Goal: Task Accomplishment & Management: Manage account settings

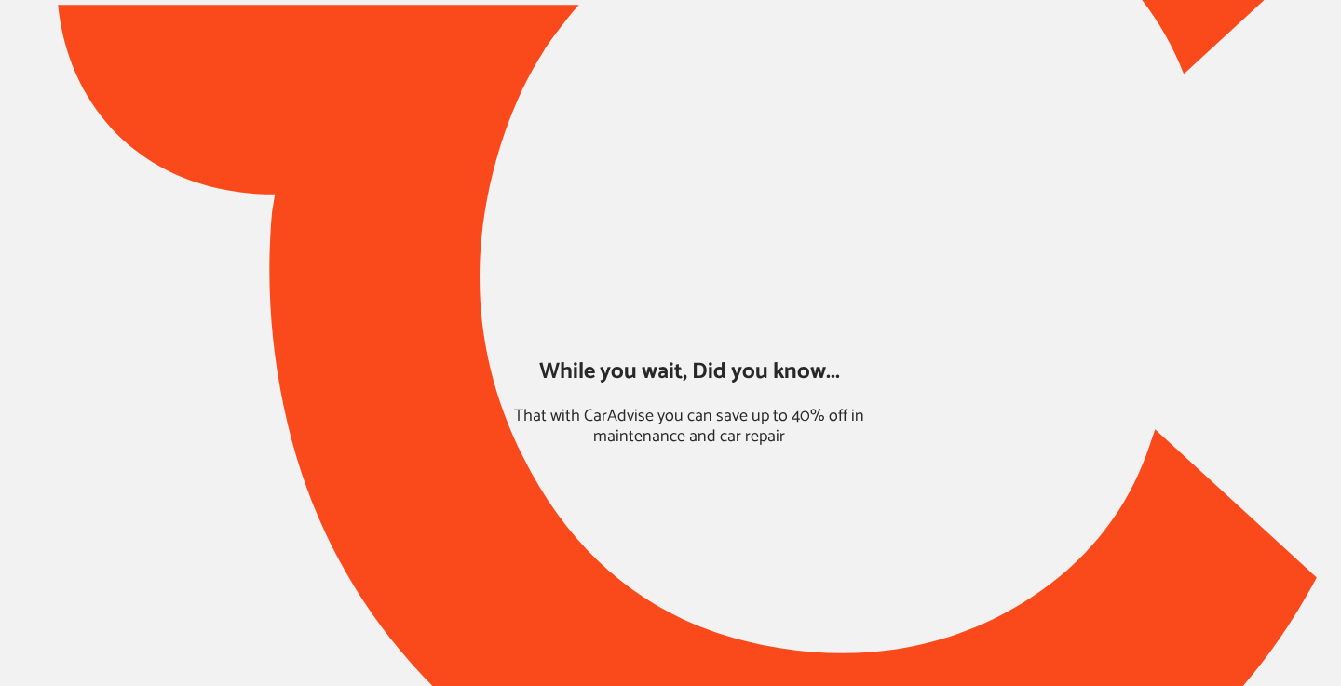
type input "*****"
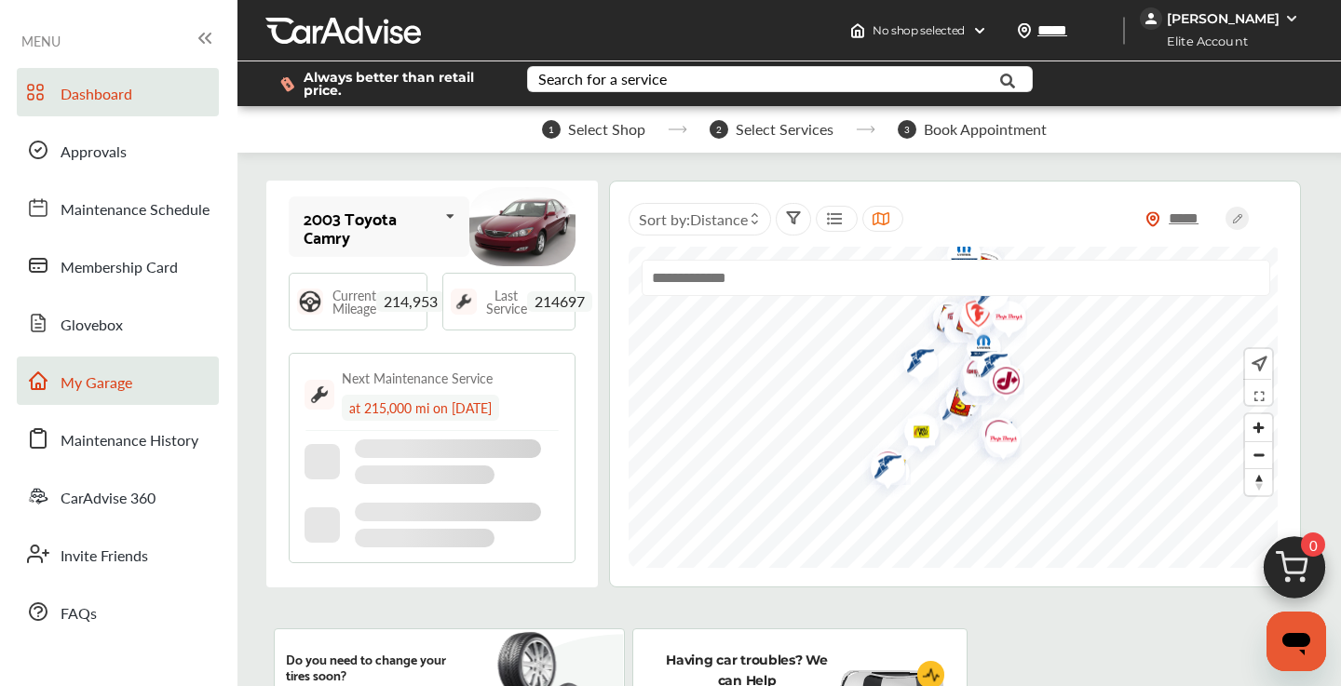
click at [90, 382] on span "My Garage" at bounding box center [97, 384] width 72 height 24
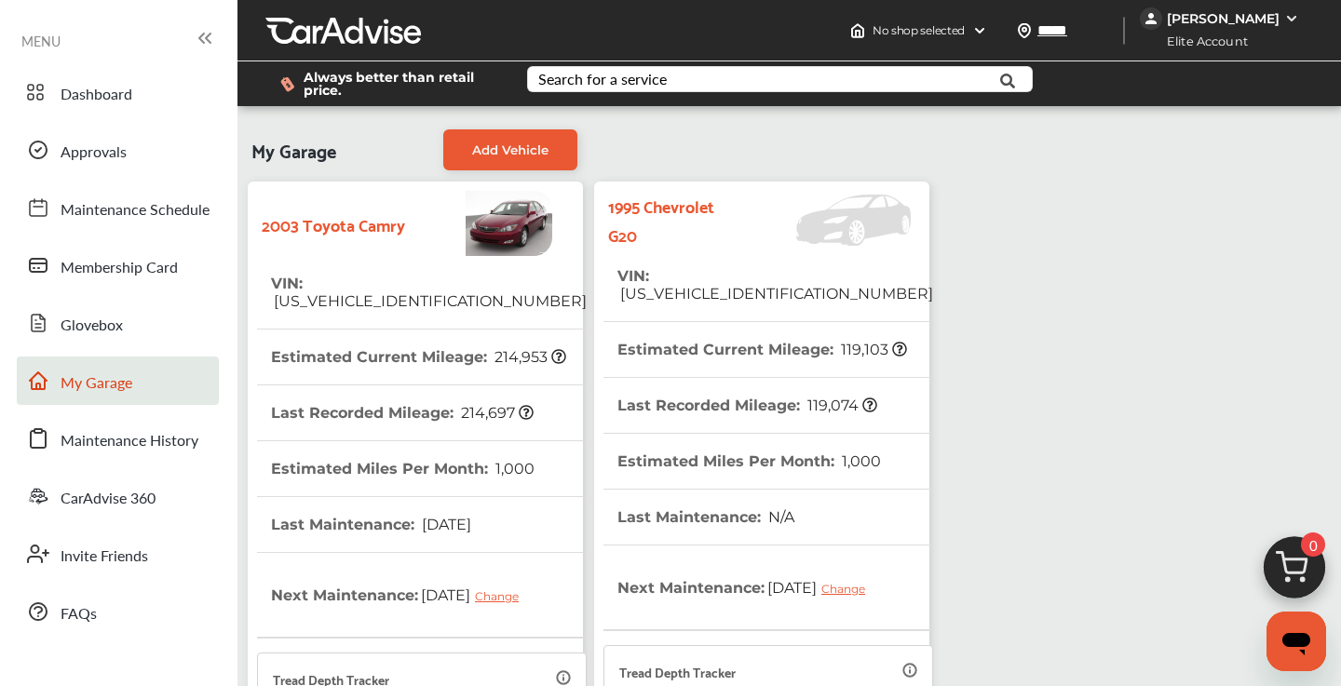
click at [846, 276] on tr "VIN : [US_VEHICLE_IDENTIFICATION_NUMBER]" at bounding box center [769, 286] width 330 height 74
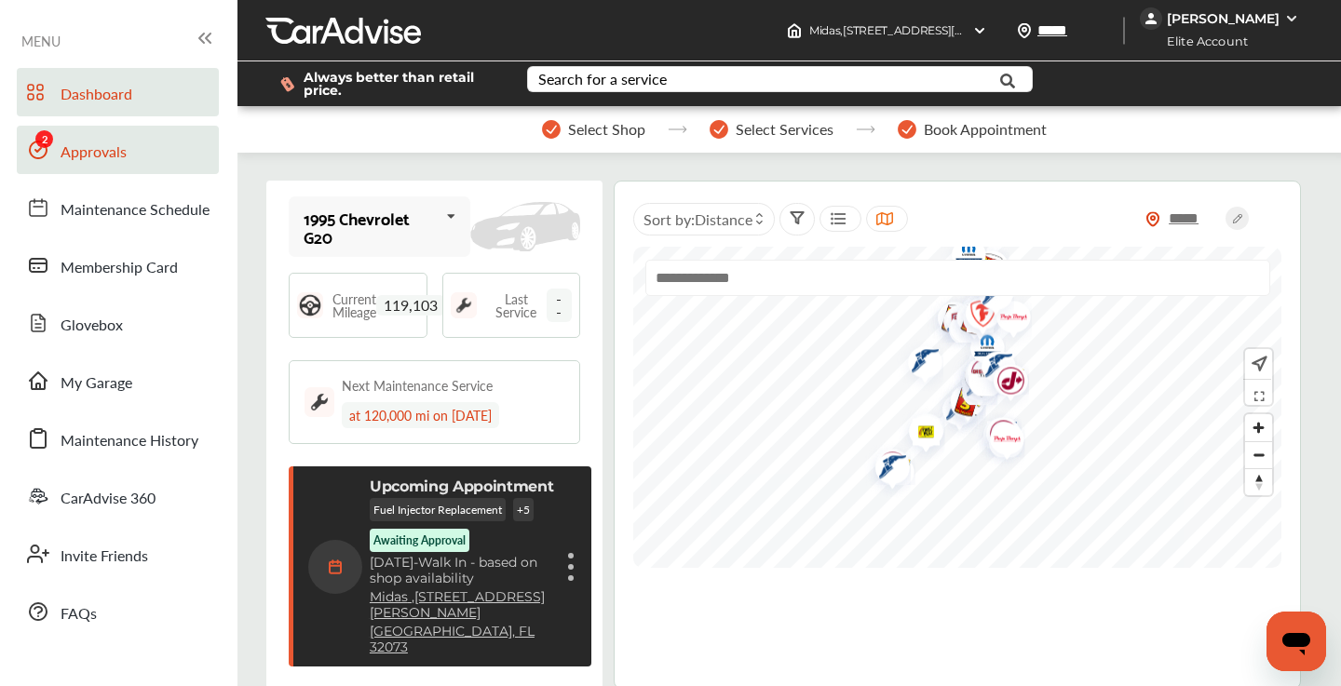
click at [130, 132] on link "Approvals" at bounding box center [118, 150] width 202 height 48
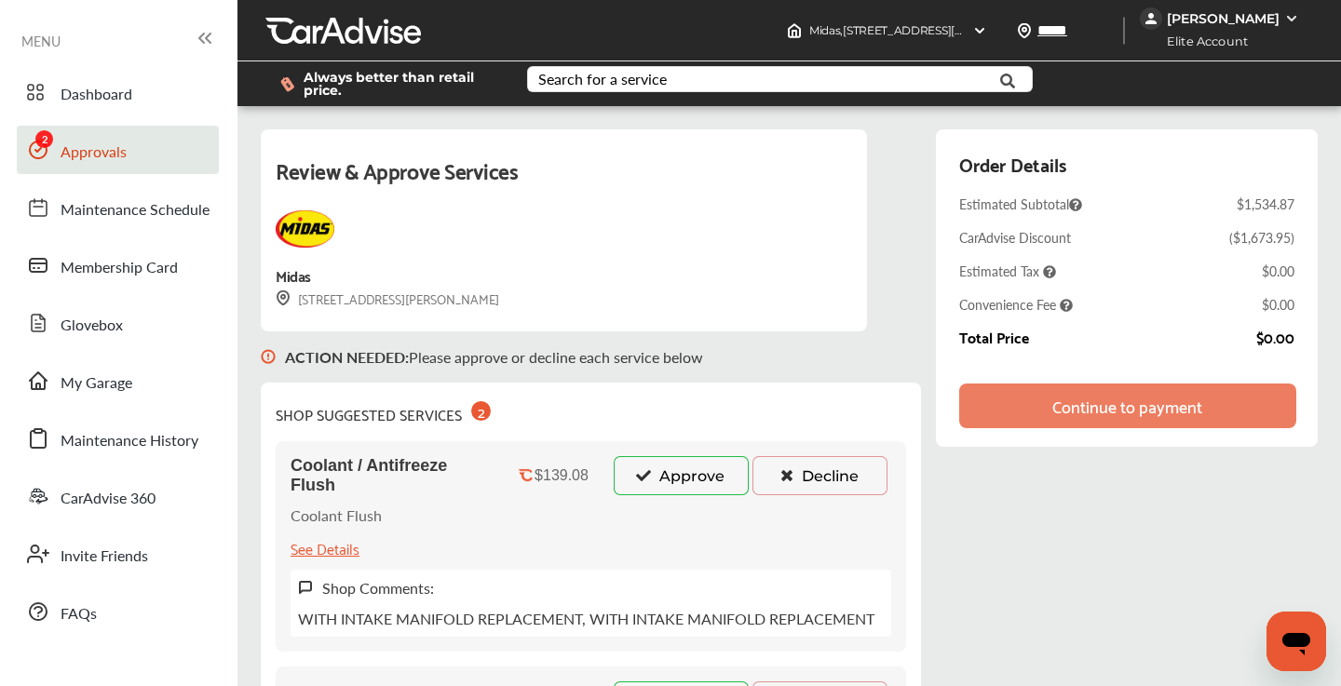
click at [679, 481] on button "Approve" at bounding box center [681, 475] width 135 height 39
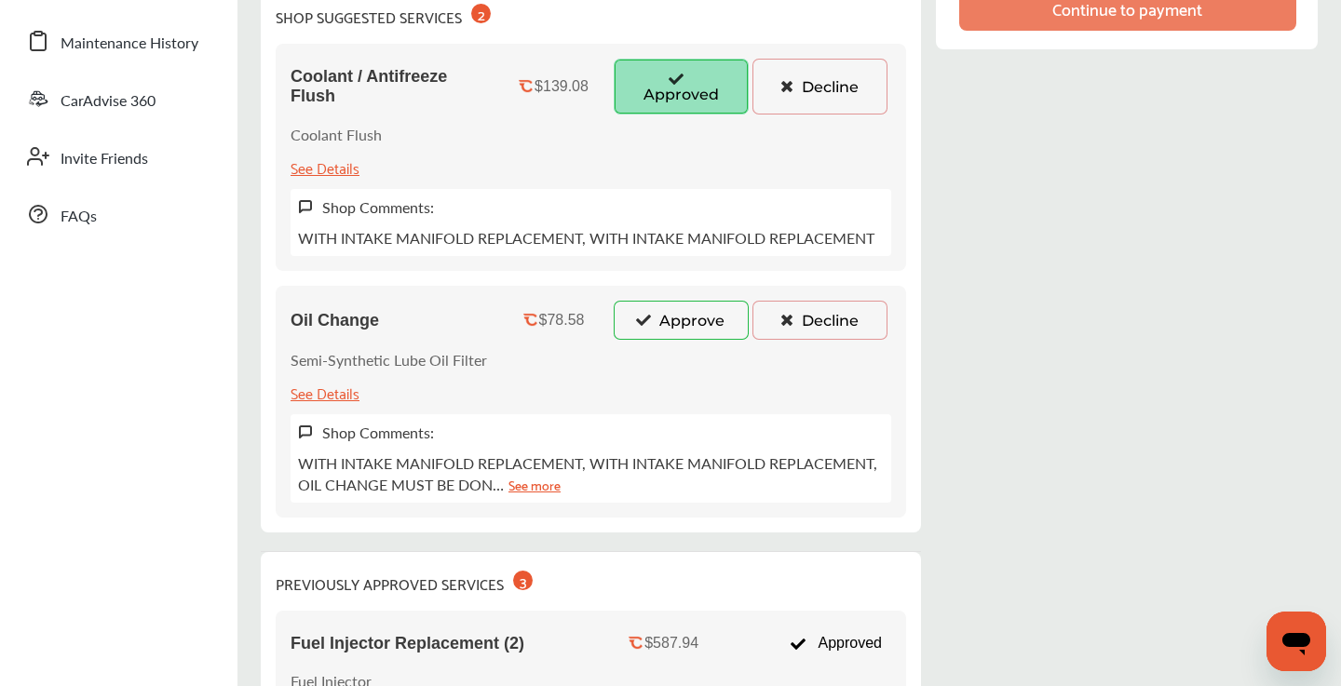
scroll to position [465, 0]
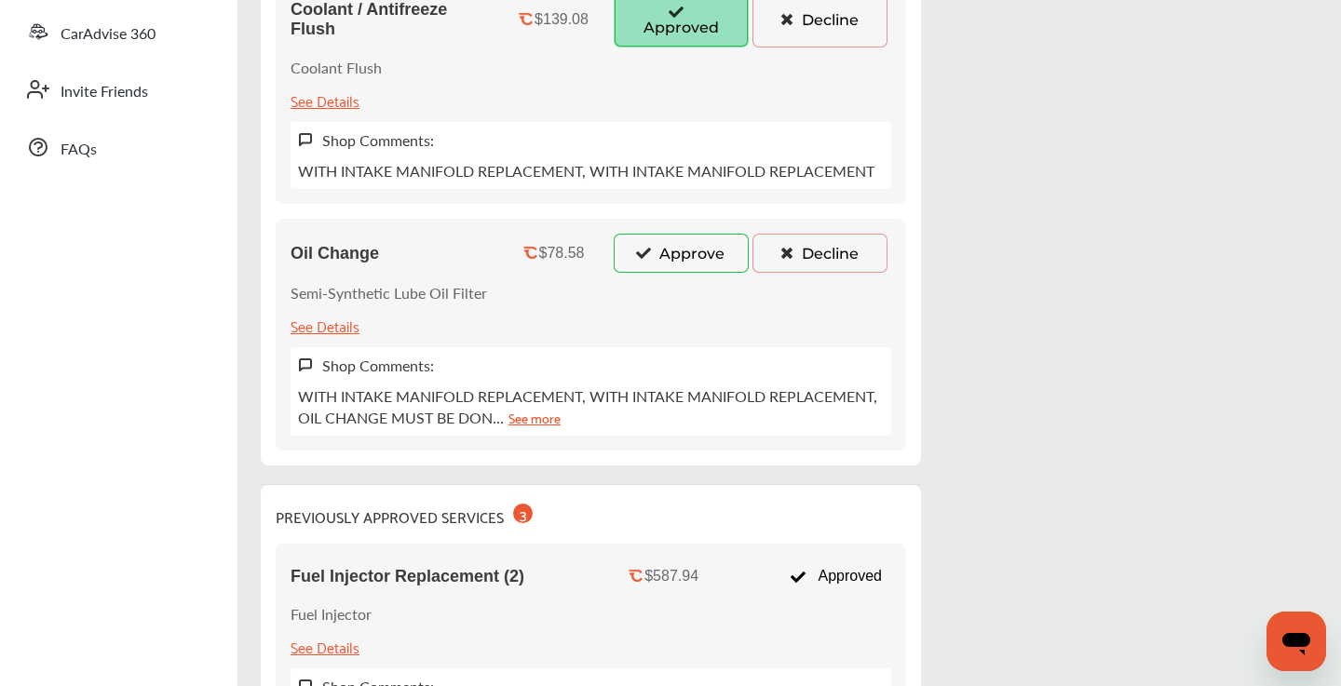
click at [698, 268] on button "Approve" at bounding box center [681, 253] width 135 height 39
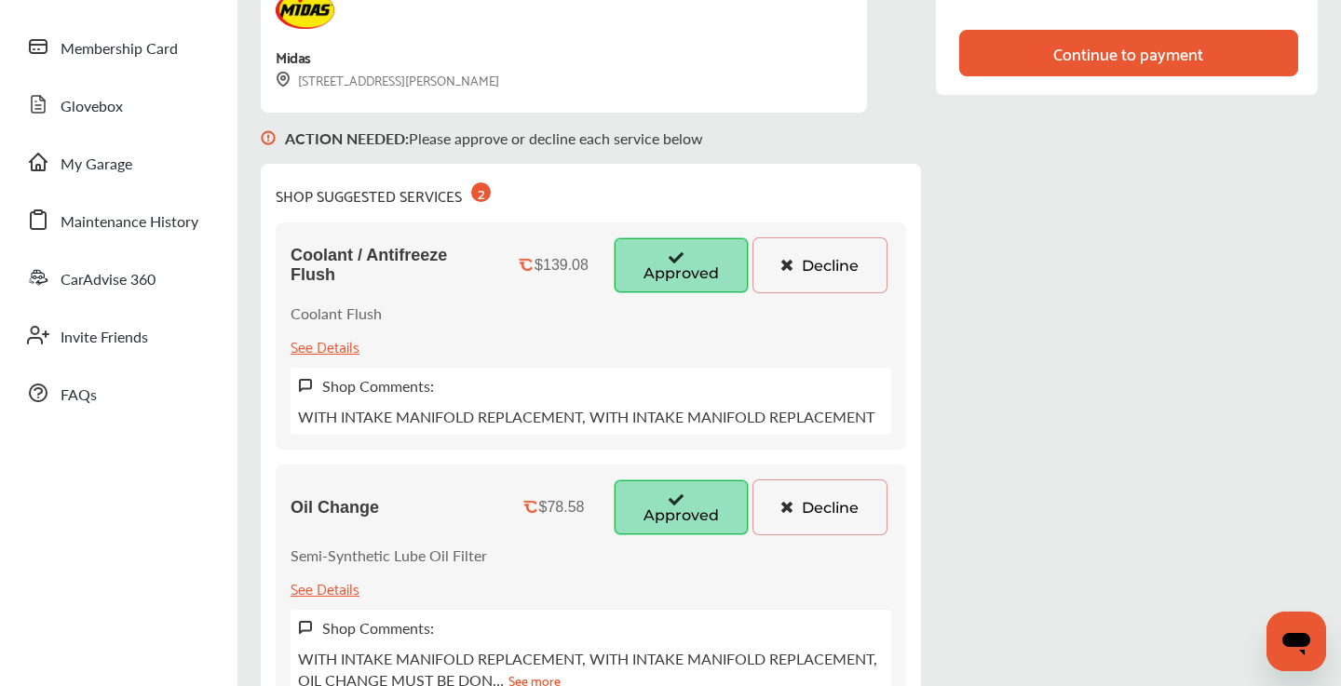
scroll to position [0, 0]
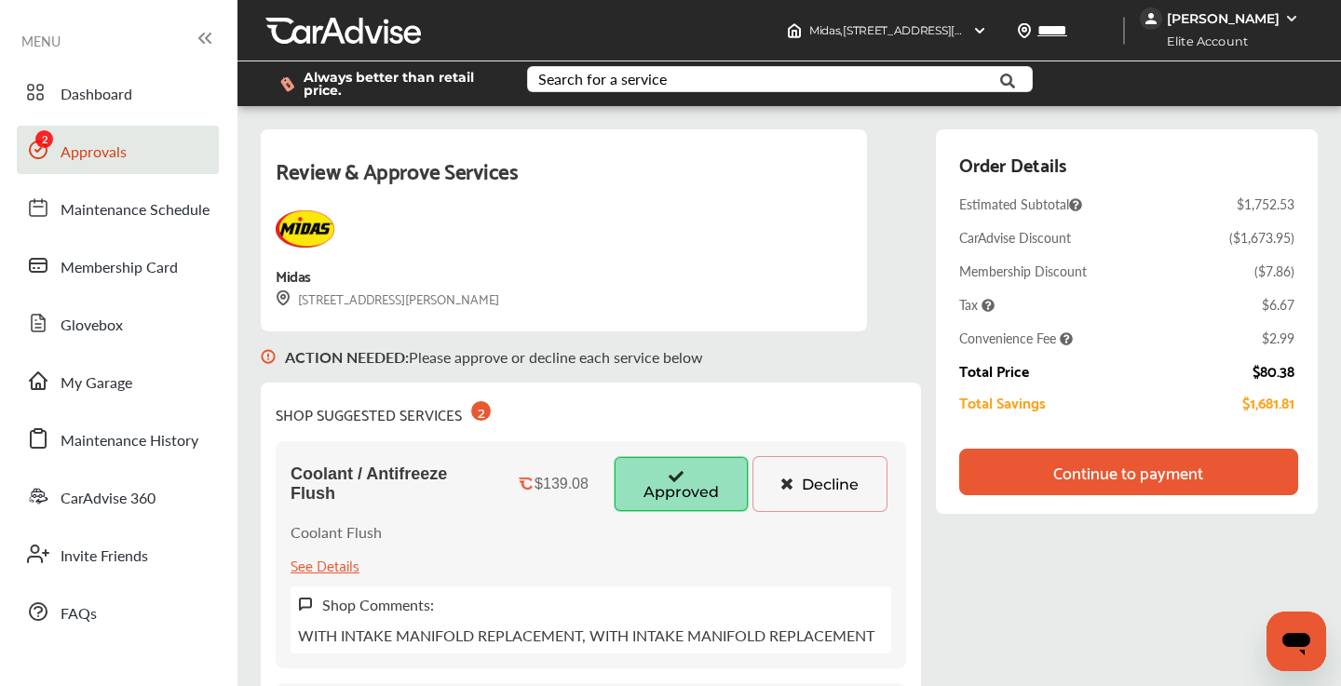
click at [1088, 467] on div "Continue to payment" at bounding box center [1128, 472] width 150 height 19
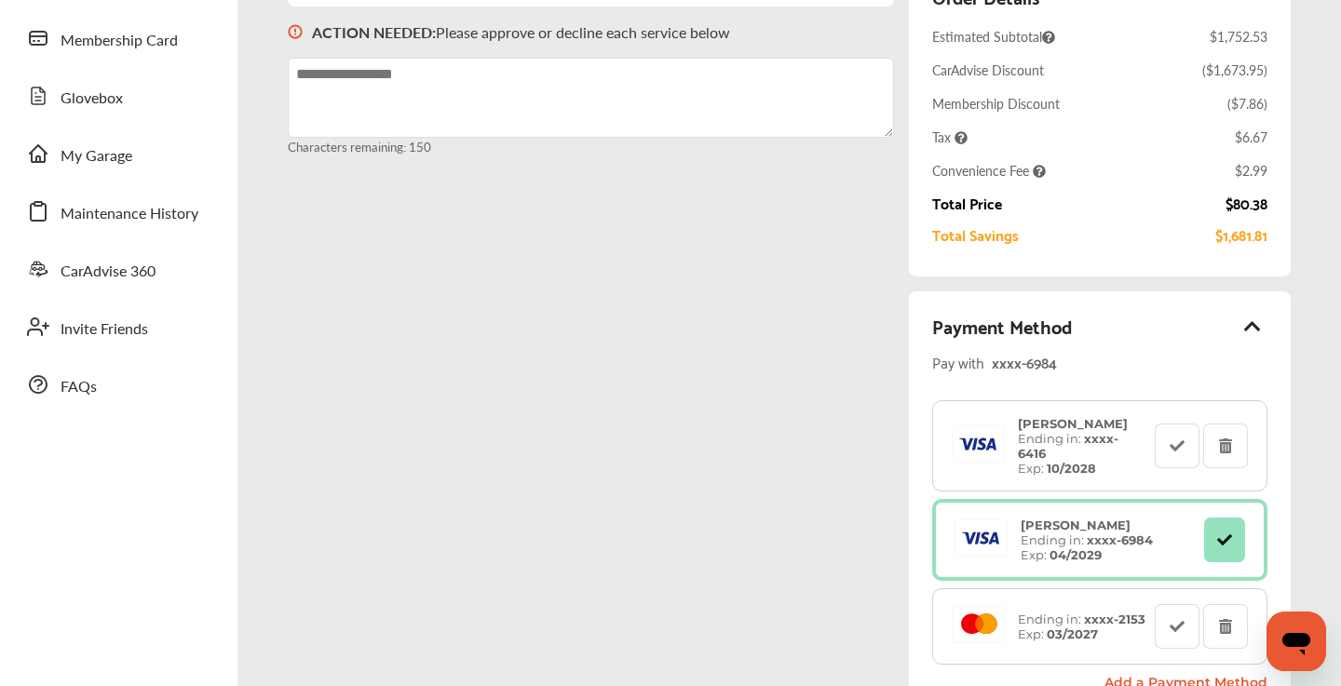
scroll to position [230, 0]
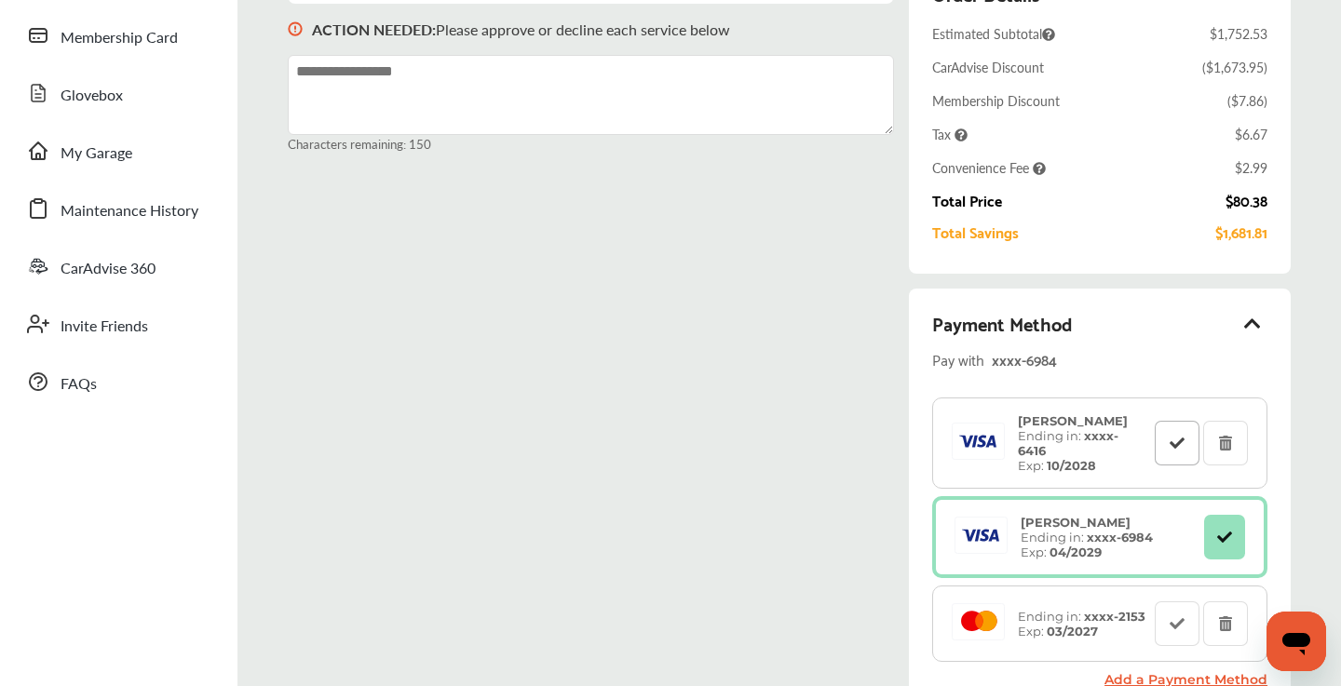
click at [1162, 444] on button at bounding box center [1177, 443] width 45 height 45
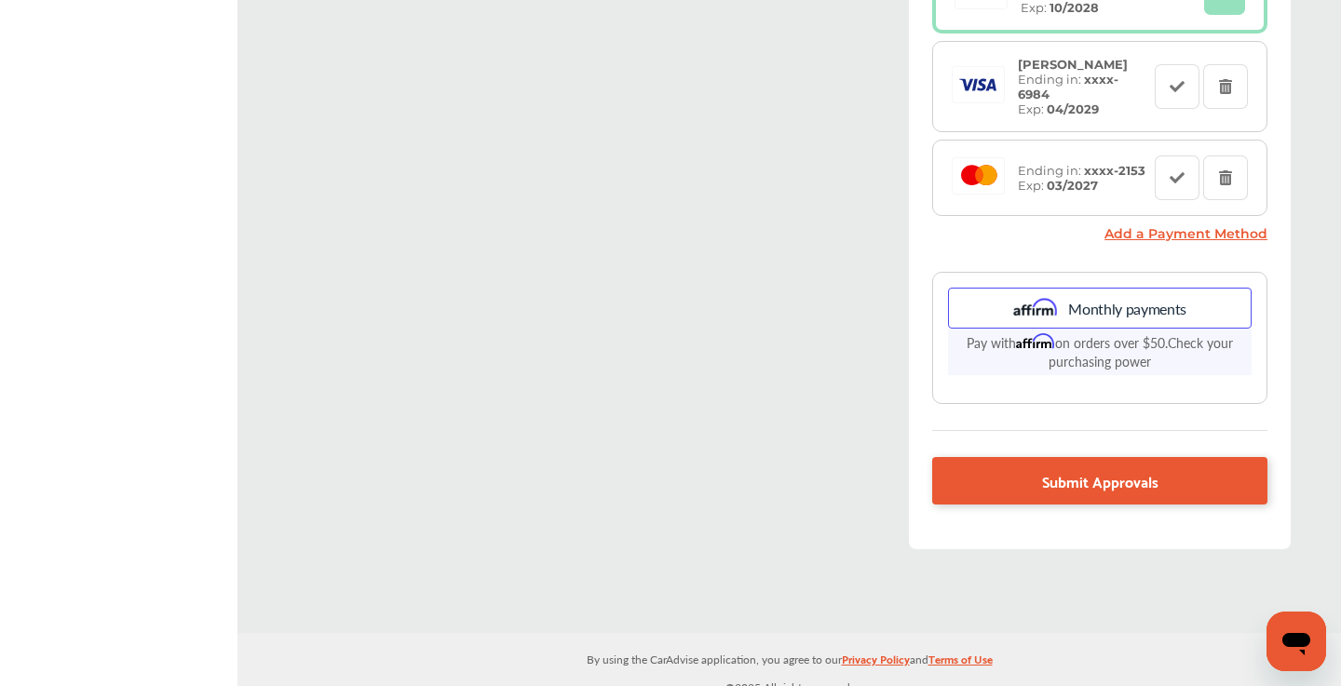
scroll to position [686, 0]
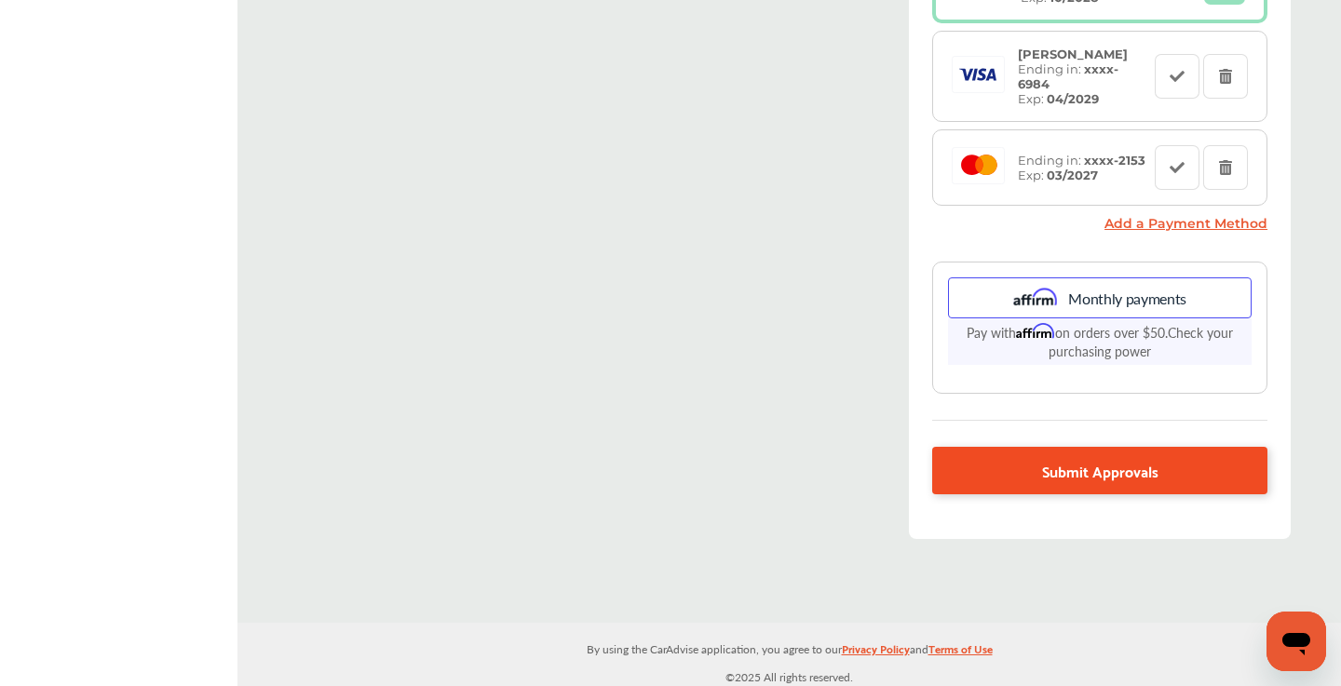
click at [1035, 477] on link "Submit Approvals" at bounding box center [1099, 471] width 335 height 48
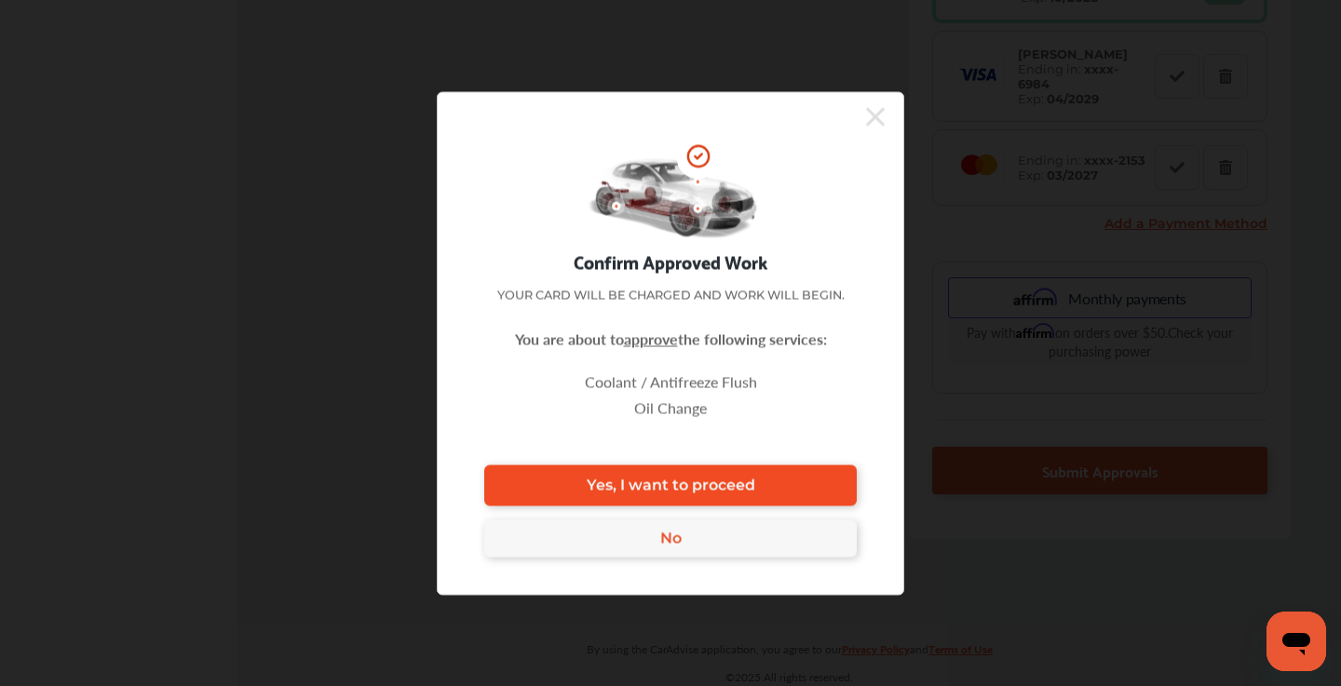
click at [670, 491] on span "Yes, I want to proceed" at bounding box center [671, 486] width 169 height 18
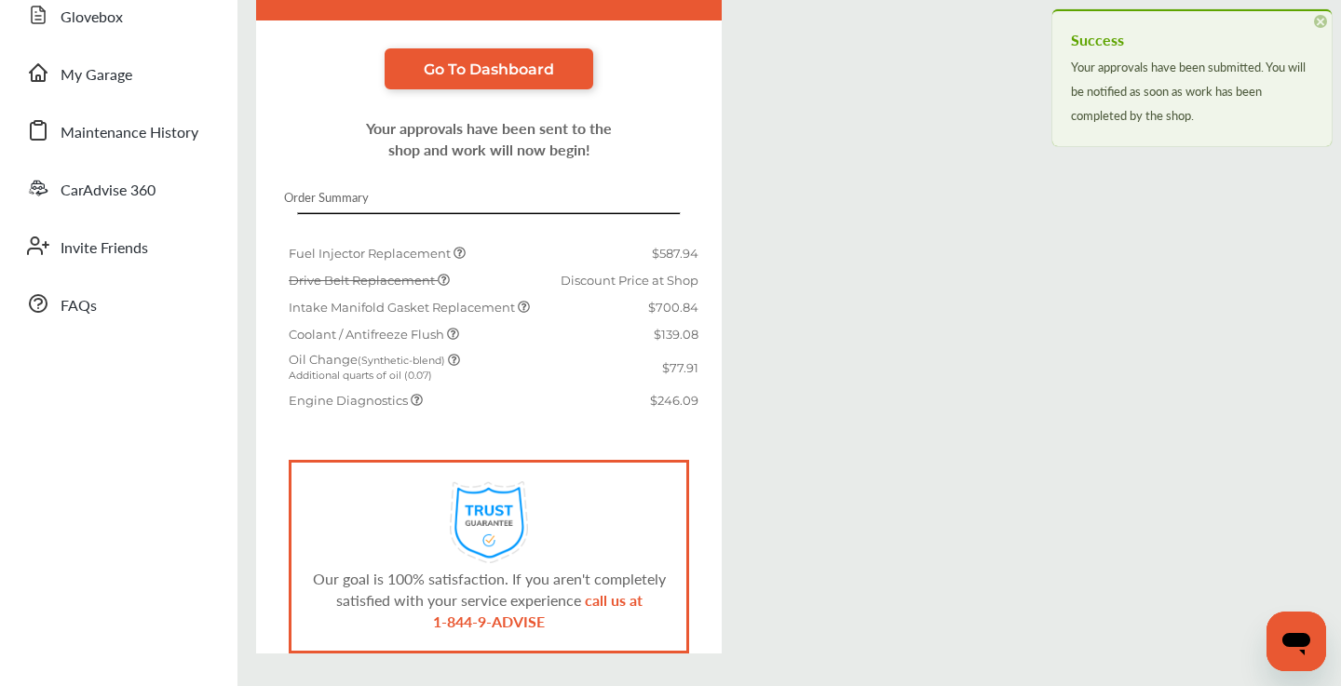
scroll to position [373, 0]
